Goal: Information Seeking & Learning: Learn about a topic

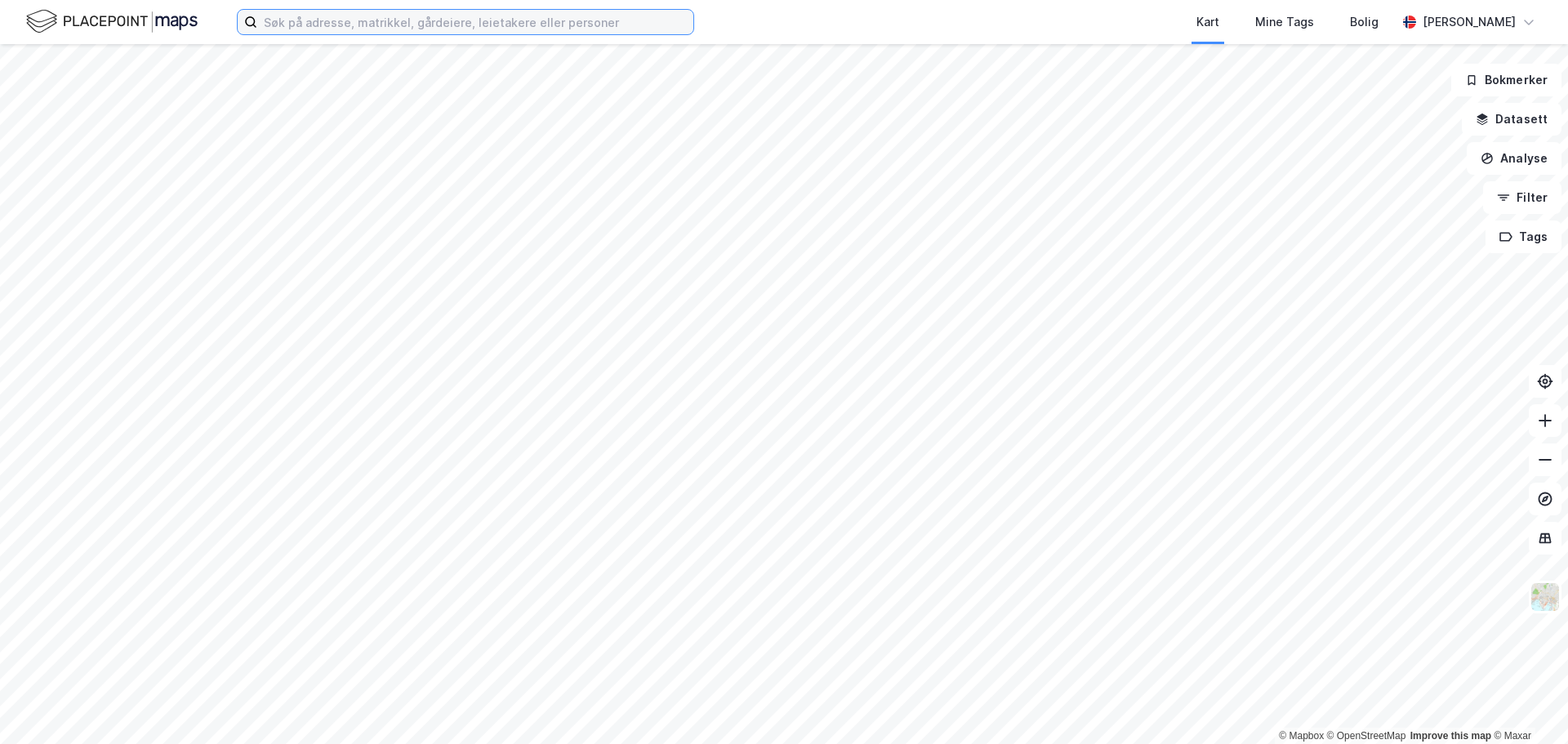
click at [425, 20] on input at bounding box center [475, 22] width 436 height 24
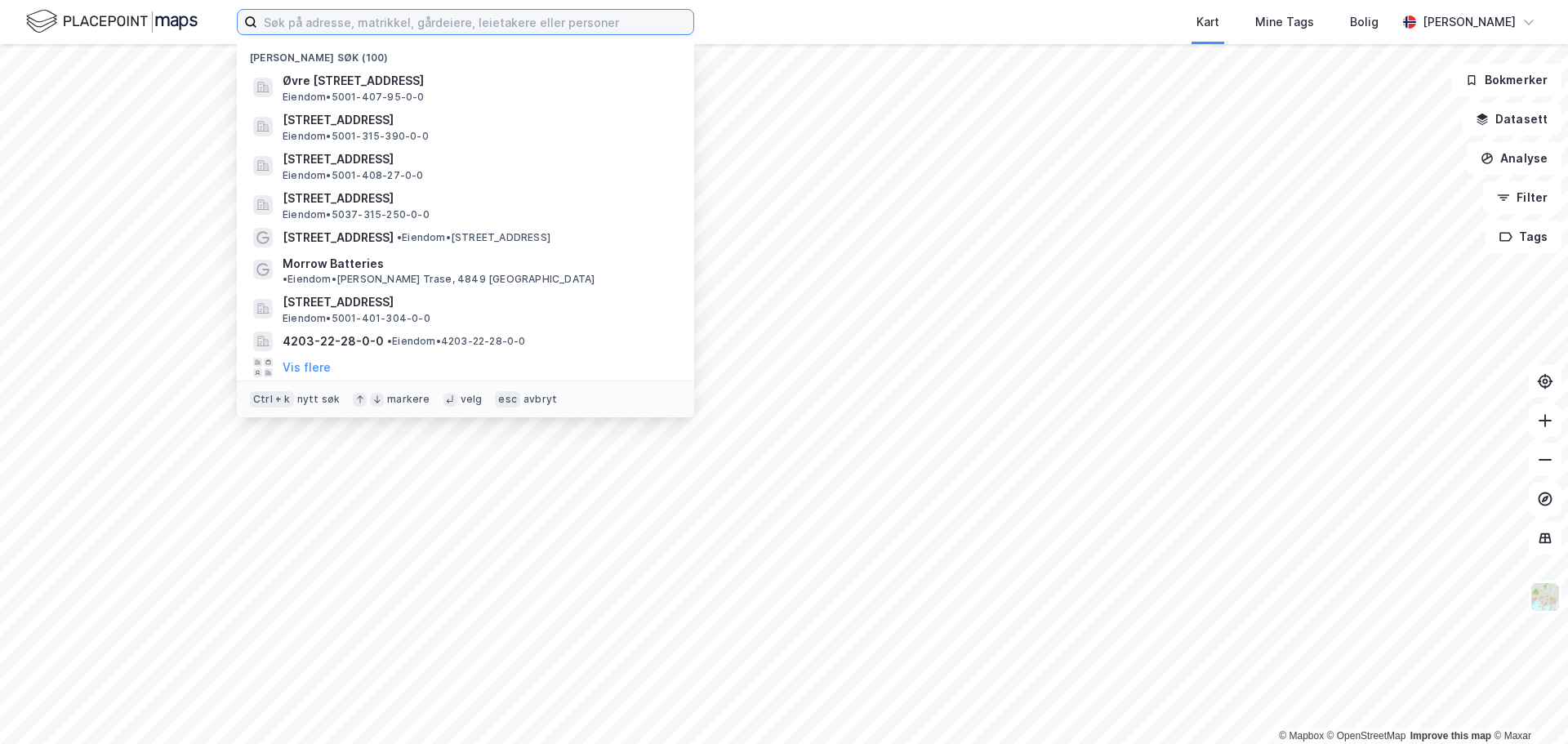
click at [302, 19] on input at bounding box center [475, 22] width 436 height 24
click at [279, 22] on input at bounding box center [475, 22] width 436 height 24
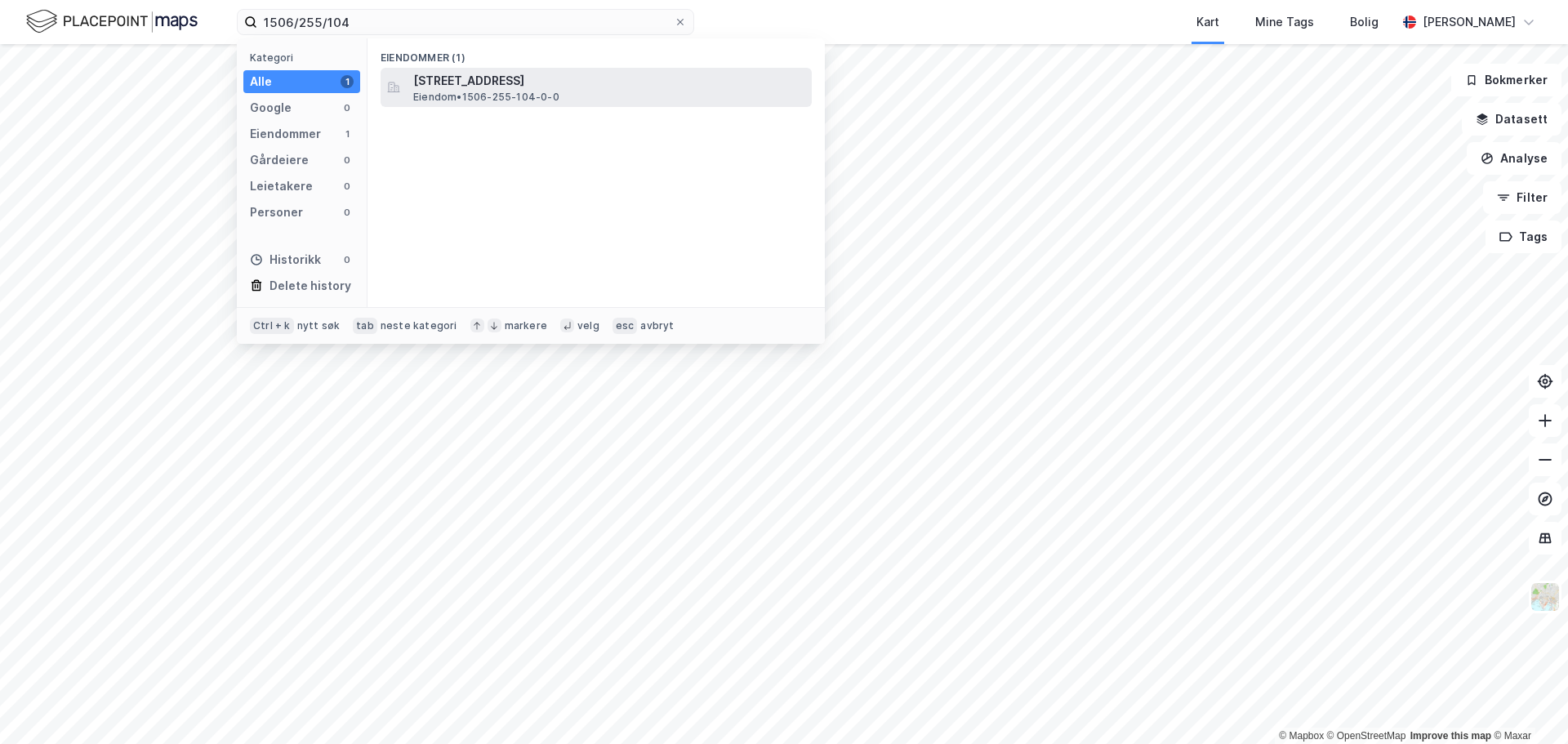
click at [483, 84] on span "[STREET_ADDRESS]" at bounding box center [609, 81] width 392 height 20
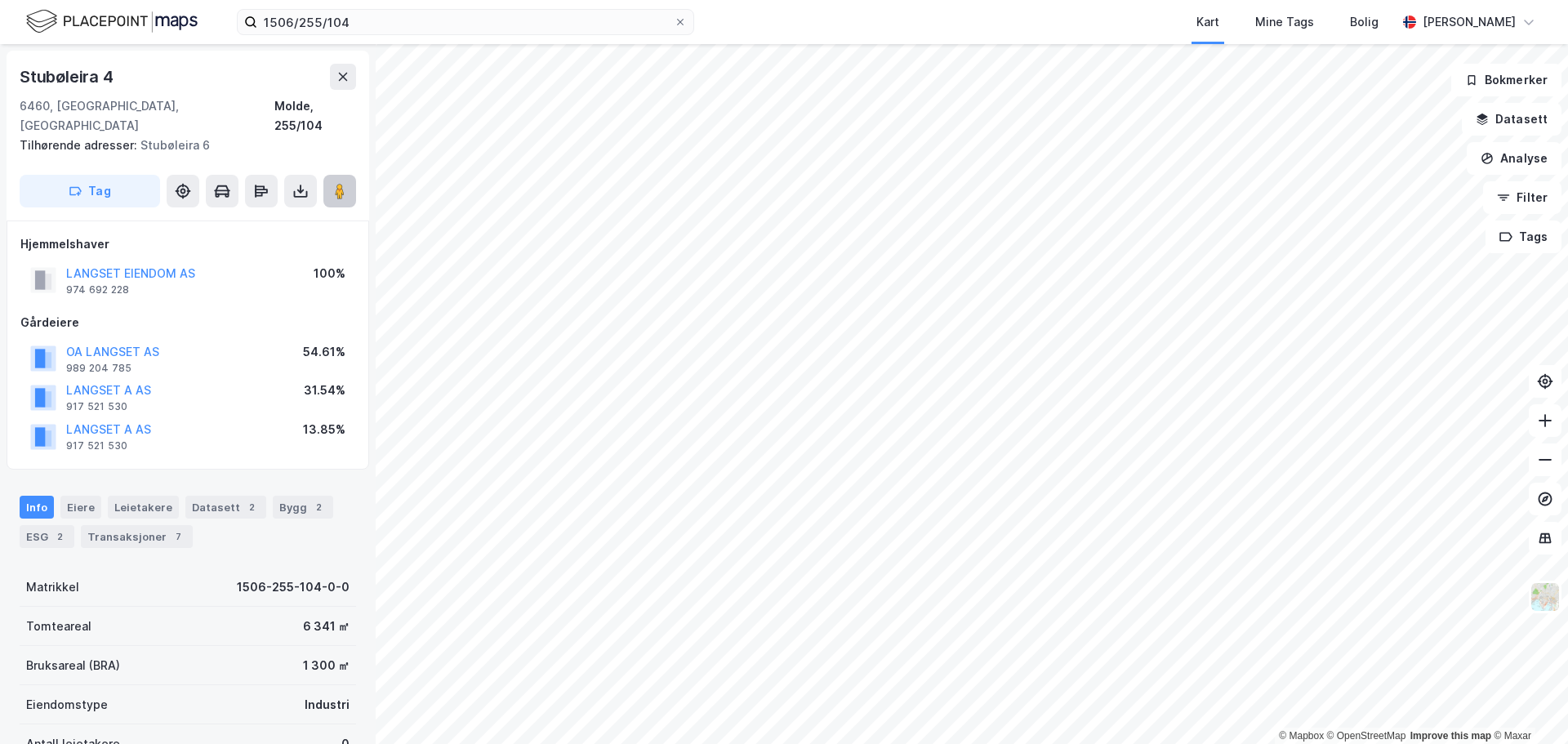
click at [343, 175] on button at bounding box center [339, 191] width 32 height 32
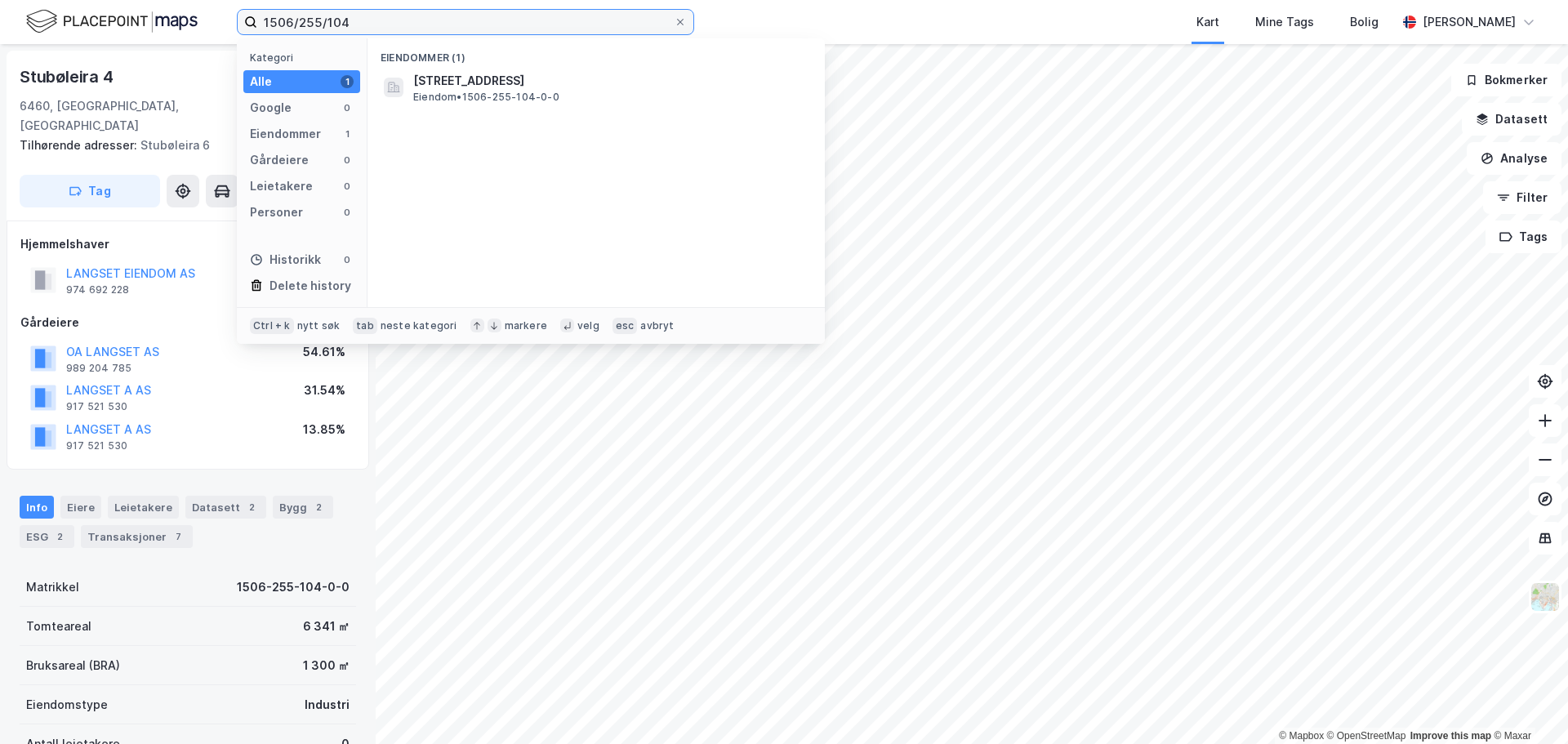
drag, startPoint x: 394, startPoint y: 23, endPoint x: 15, endPoint y: -6, distance: 380.1
click at [15, 0] on html "1506/255/104 Kategori Alle 1 Google 0 Eiendommer 1 Gårdeiere 0 Leietakere 0 Per…" at bounding box center [784, 372] width 1568 height 744
drag, startPoint x: 354, startPoint y: 17, endPoint x: 213, endPoint y: 21, distance: 141.1
click at [213, 21] on div "Molde/33/133 Kategori Alle 0 Google 0 Eiendommer 0 Gårdeiere 0 Leietakere 0 Per…" at bounding box center [784, 22] width 1568 height 44
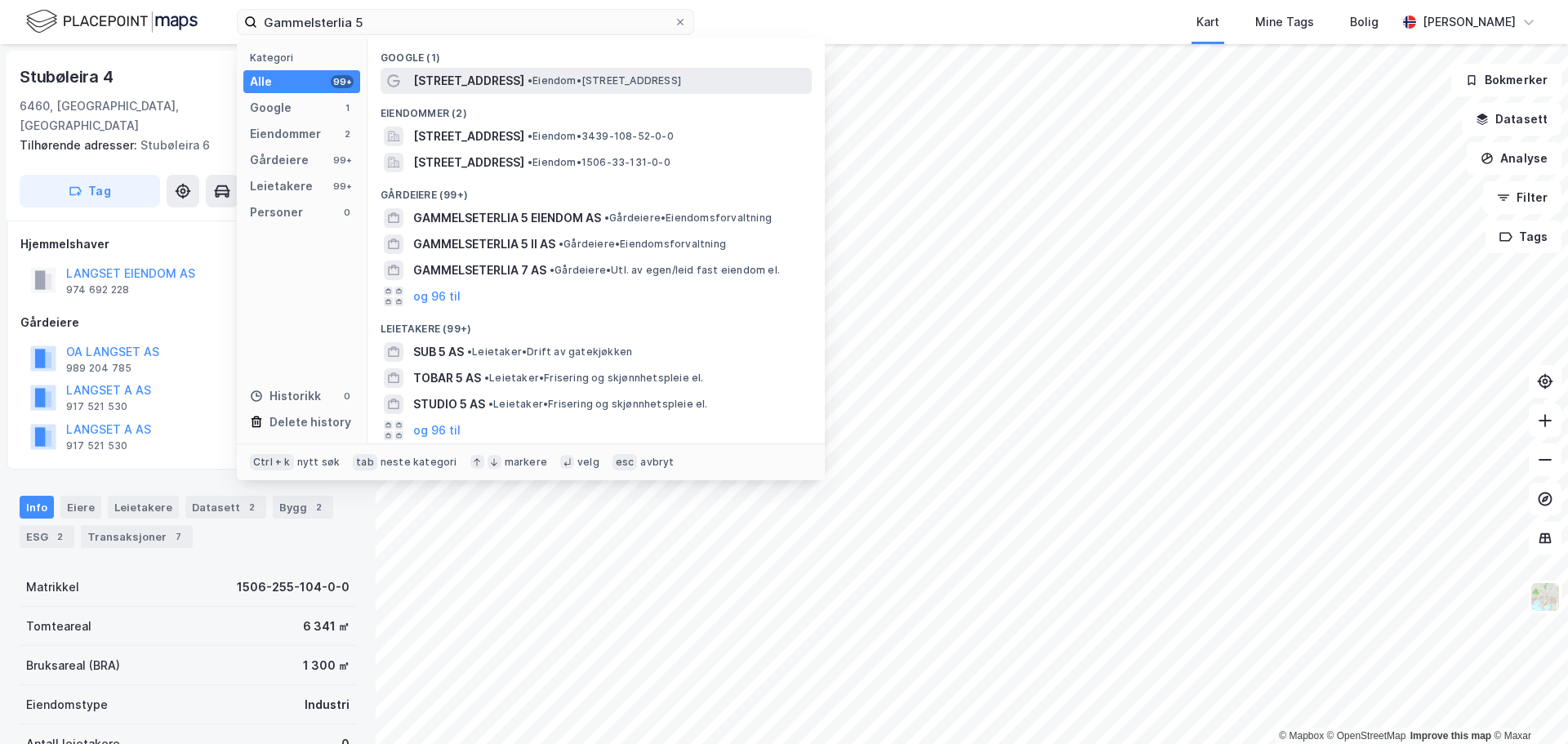
click at [489, 81] on span "[STREET_ADDRESS]" at bounding box center [469, 81] width 111 height 20
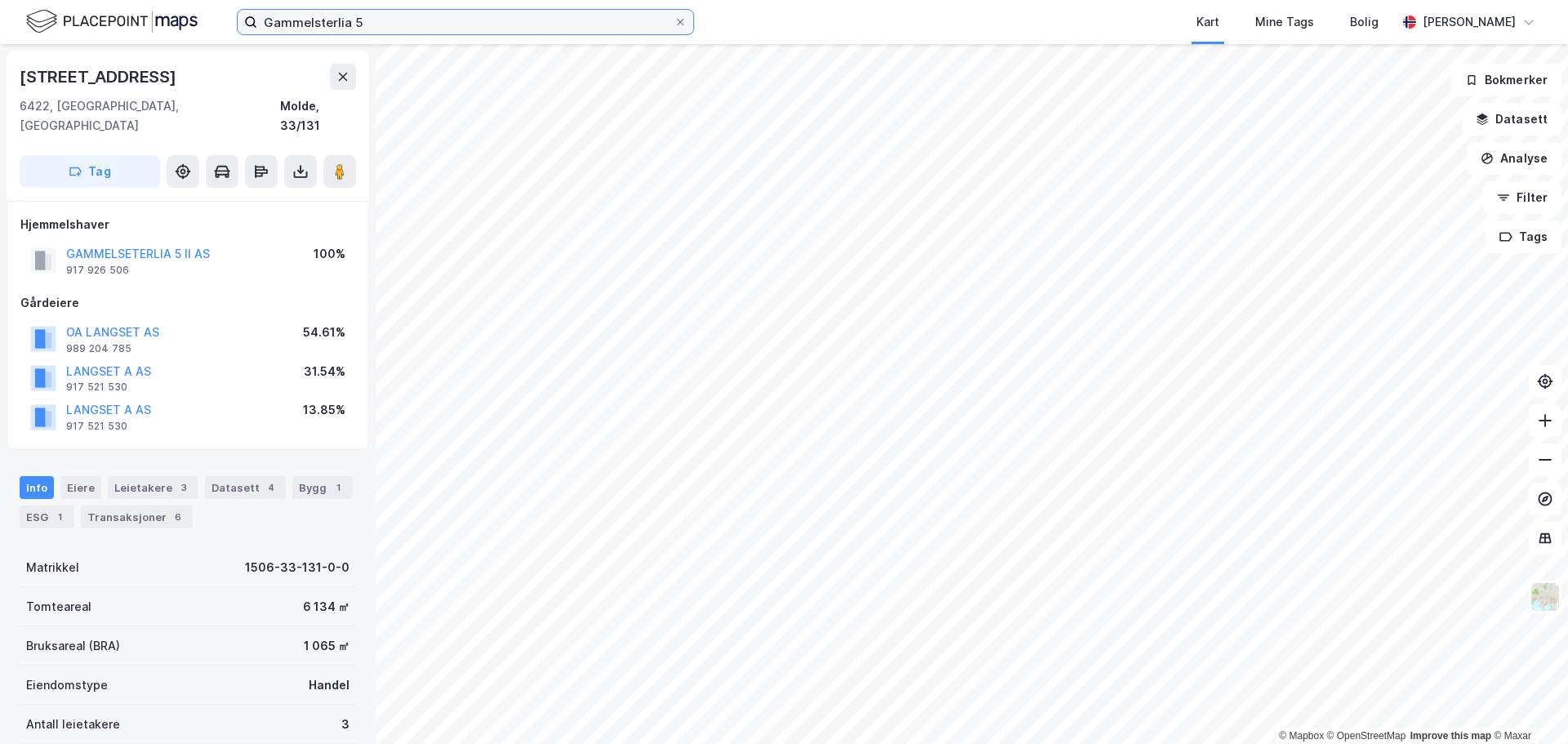
drag, startPoint x: 491, startPoint y: 27, endPoint x: -98, endPoint y: -27, distance: 591.5
click at [0, 0] on html "Gammelsterlia 5 Kart Mine Tags Bolig [PERSON_NAME] © Mapbox © OpenStreetMap Imp…" at bounding box center [784, 372] width 1568 height 744
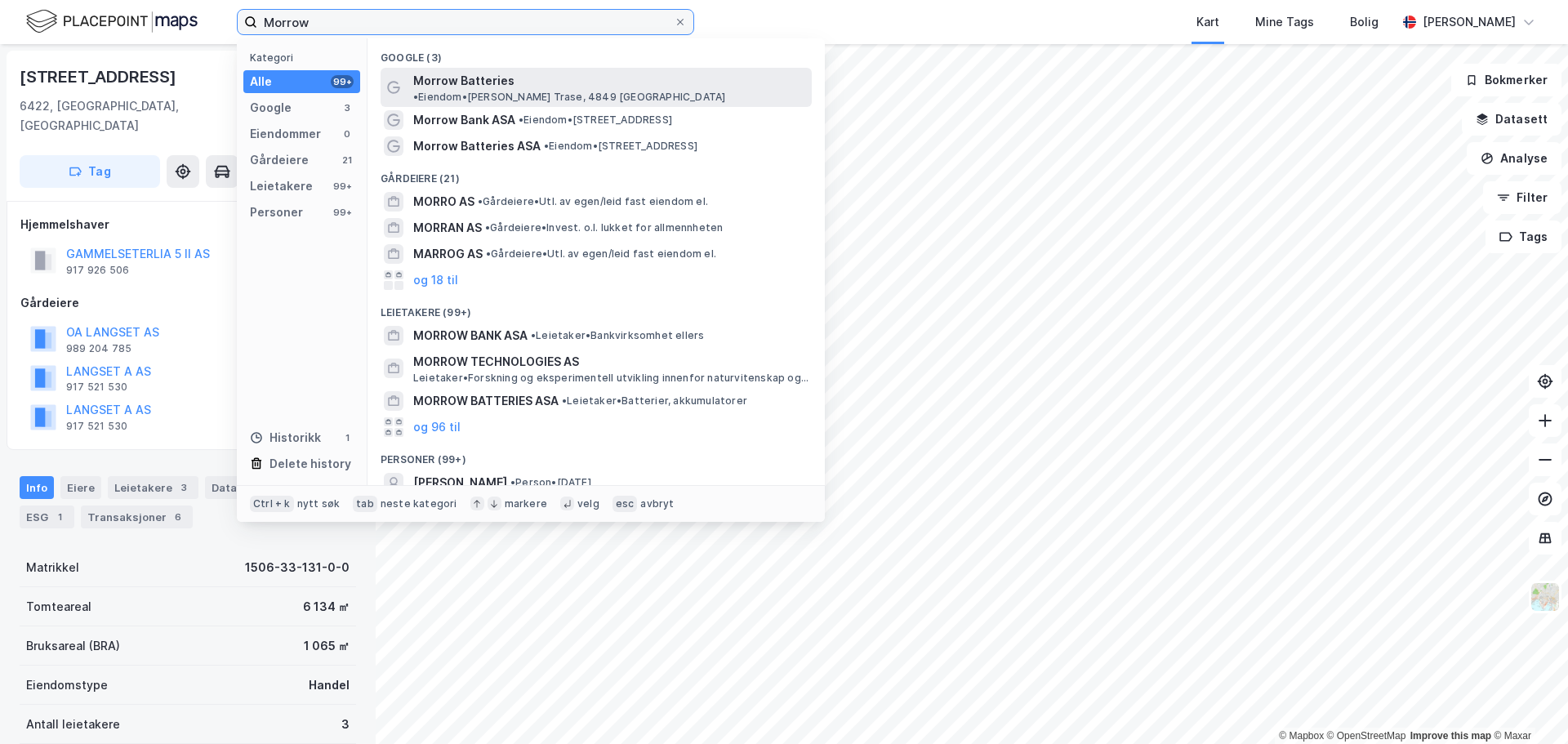
type input "Morrow"
click at [453, 78] on span "Morrow Batteries" at bounding box center [464, 81] width 101 height 20
